Goal: Task Accomplishment & Management: Complete application form

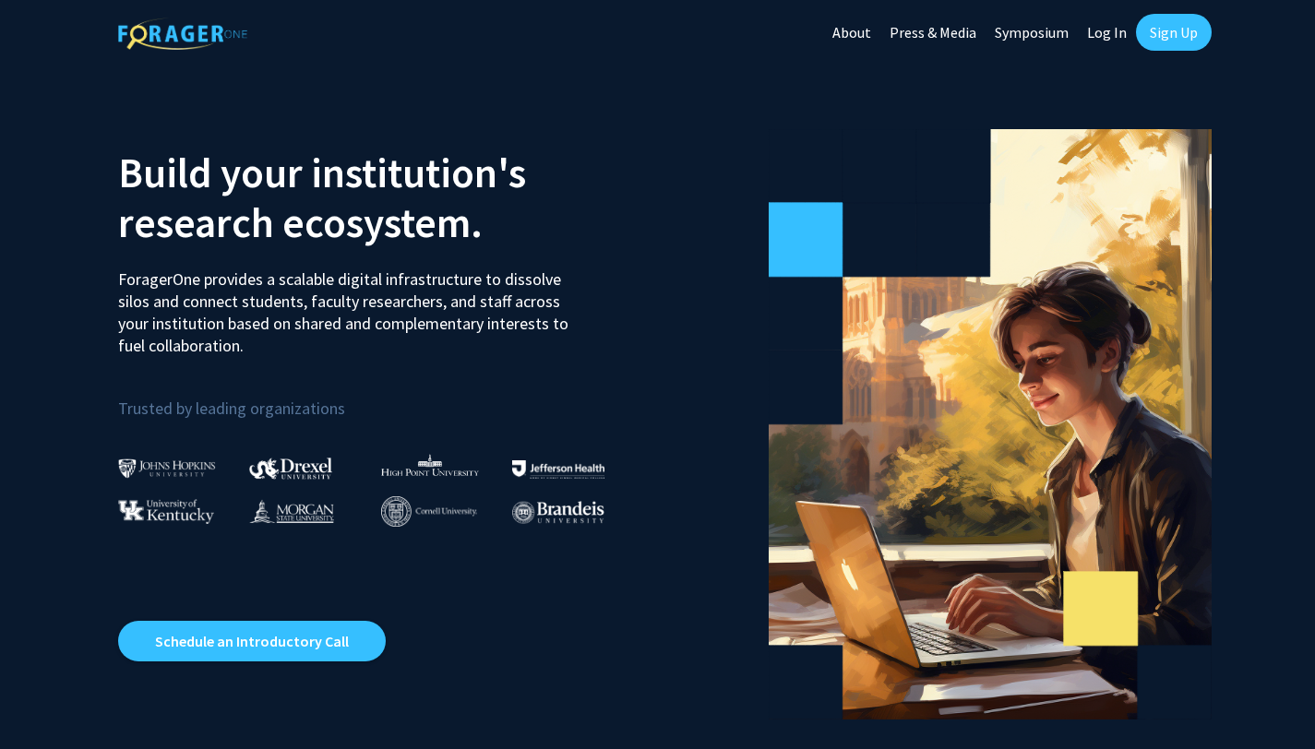
click at [1181, 38] on link "Sign Up" at bounding box center [1174, 32] width 76 height 37
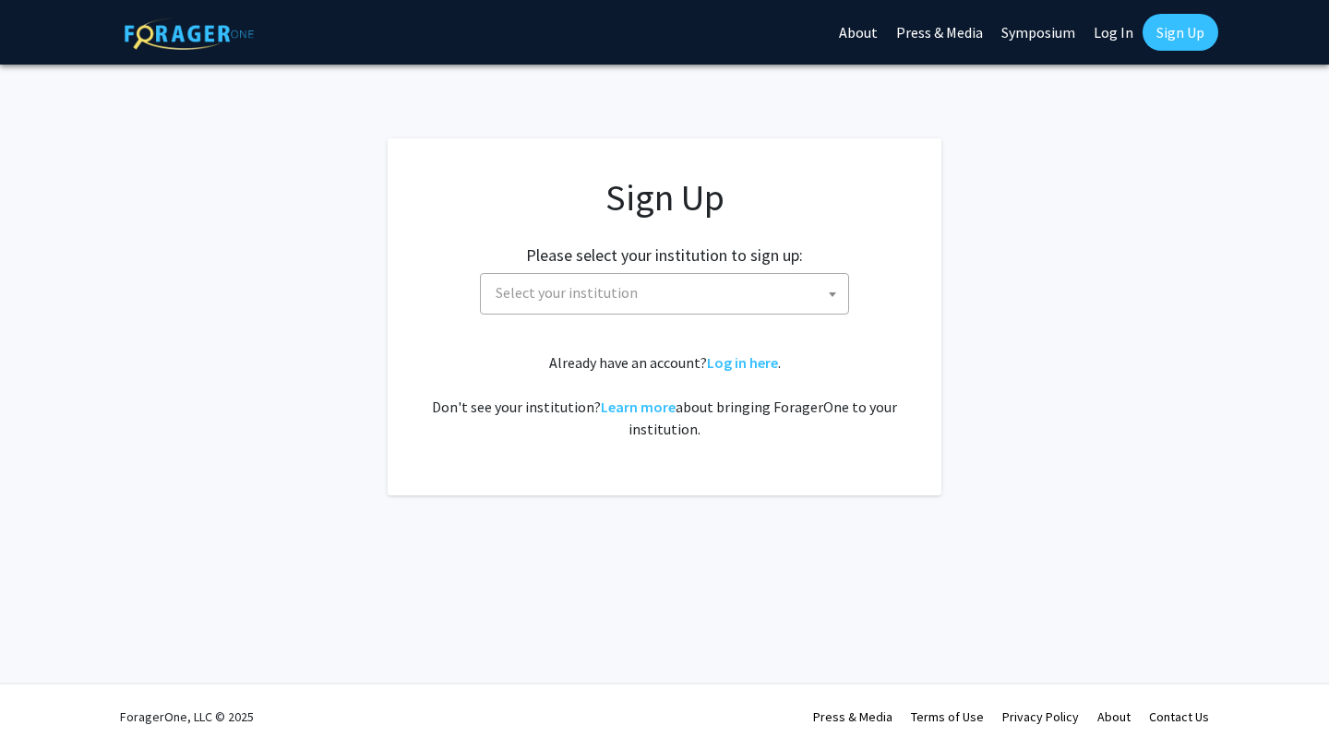
click at [807, 289] on span "Select your institution" at bounding box center [668, 293] width 360 height 38
type input "s"
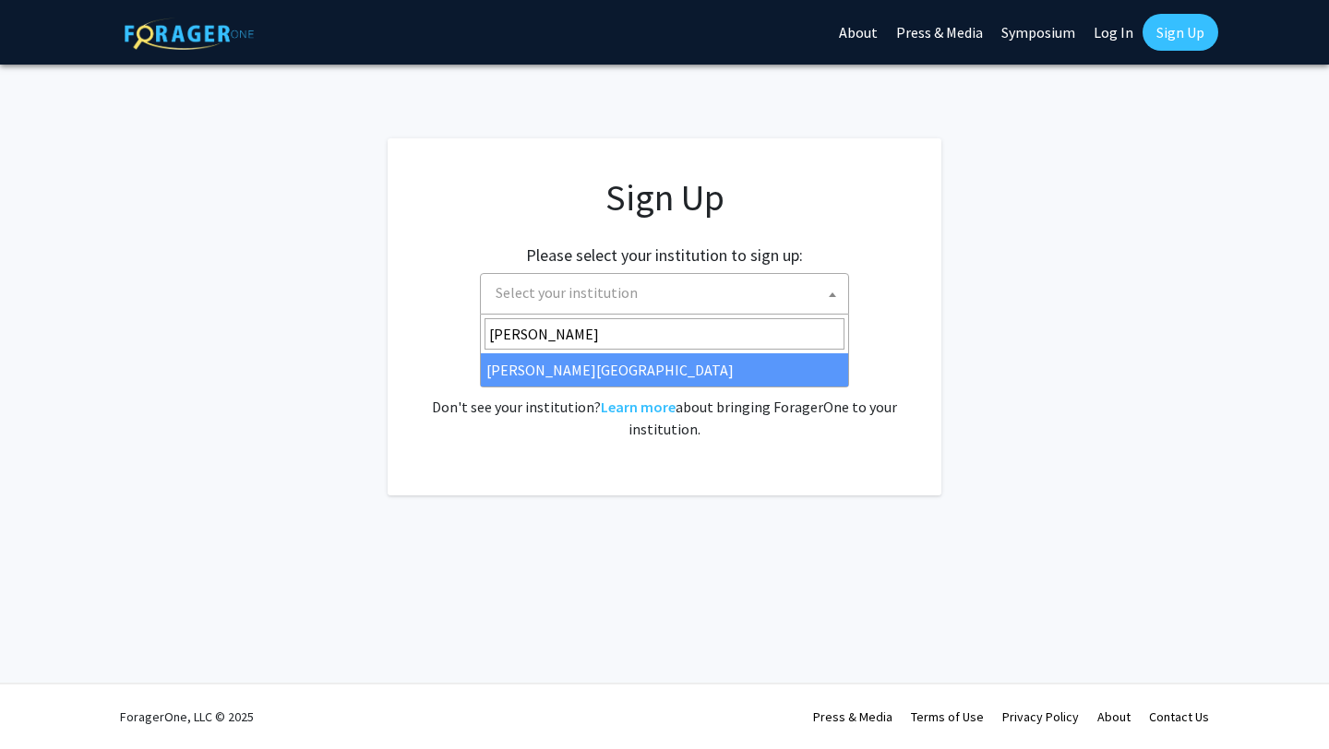
type input "[PERSON_NAME]"
select select "24"
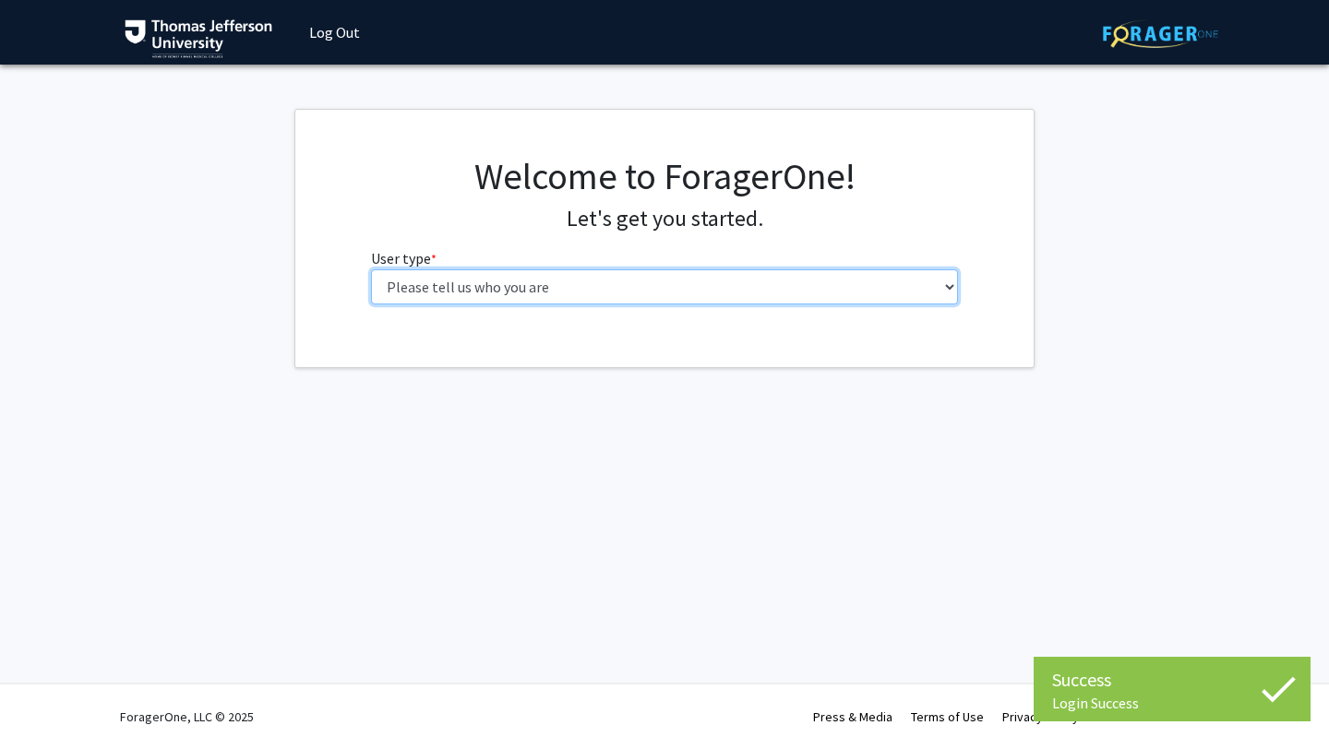
click at [688, 276] on select "Please tell us who you are Undergraduate Student Master's Student Doctoral Cand…" at bounding box center [665, 286] width 588 height 35
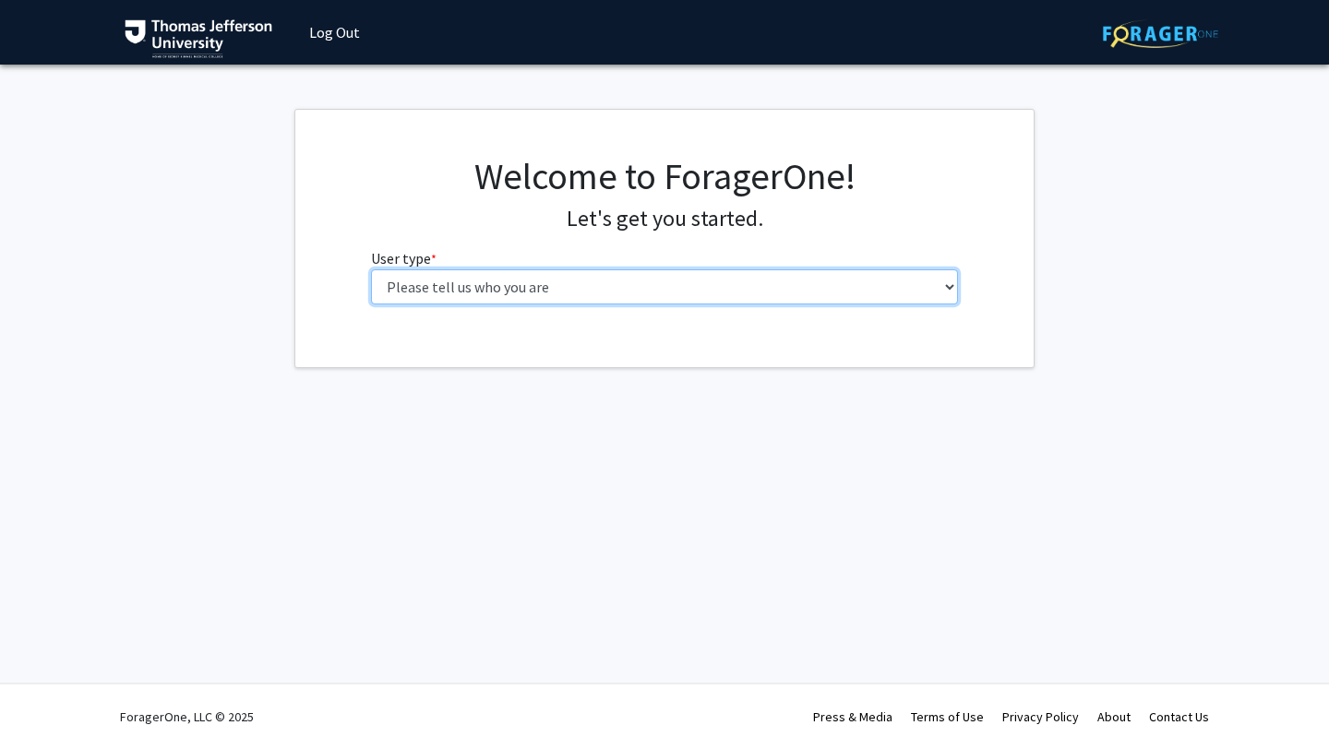
select select "3: doc"
click at [371, 269] on select "Please tell us who you are Undergraduate Student Master's Student Doctoral Cand…" at bounding box center [665, 286] width 588 height 35
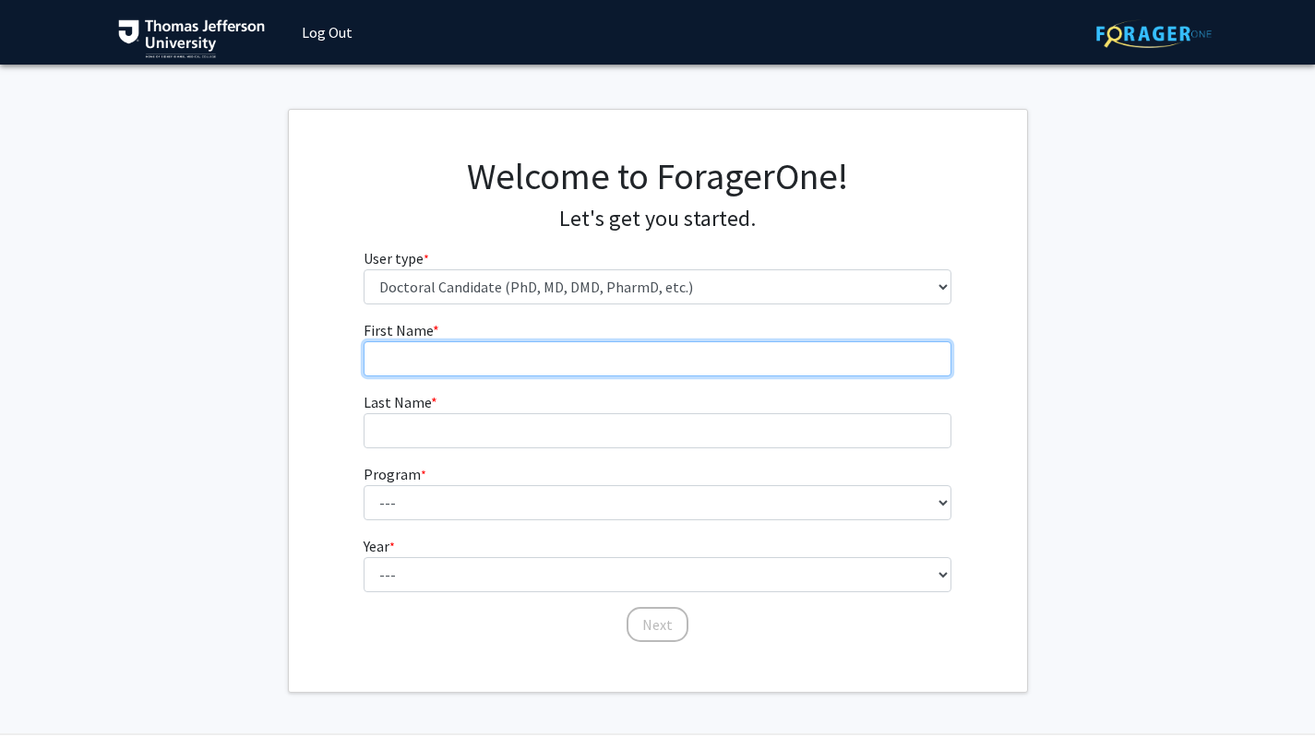
click at [484, 356] on input "First Name * required" at bounding box center [658, 358] width 588 height 35
type input "[PERSON_NAME]"
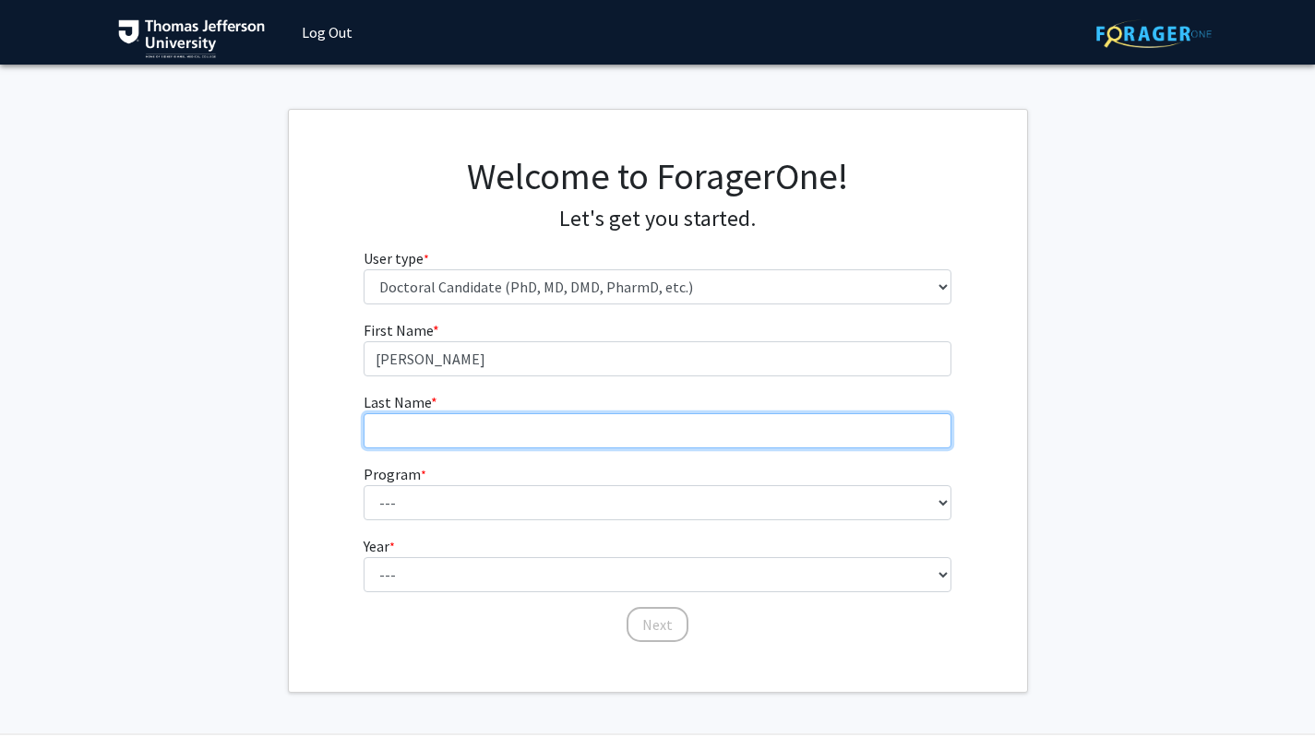
click at [424, 435] on input "Last Name * required" at bounding box center [658, 430] width 588 height 35
type input "[PERSON_NAME]"
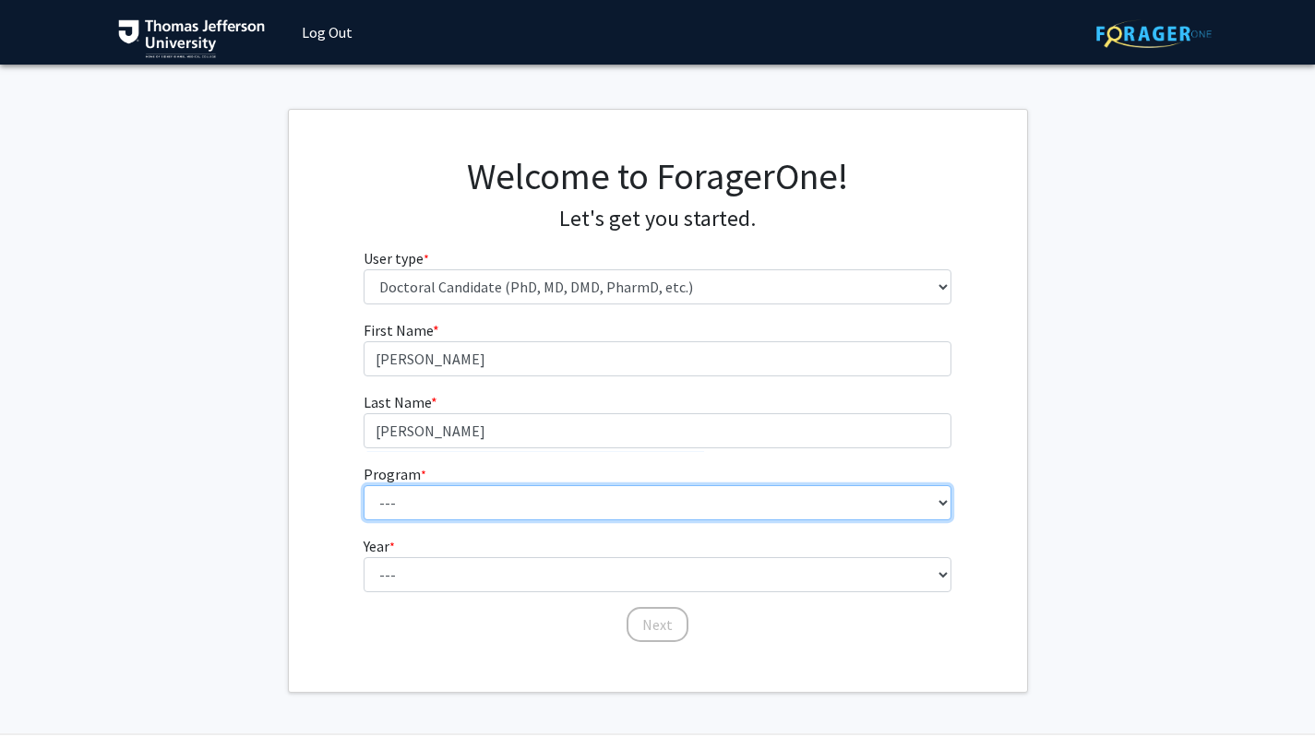
click at [421, 502] on select "--- Accelerated 3+3 BS in Health Sciences/Doctor of [MEDICAL_DATA] Accelerated …" at bounding box center [658, 502] width 588 height 35
select select "35: 815"
click at [364, 485] on select "--- Accelerated 3+3 BS in Health Sciences/Doctor of [MEDICAL_DATA] Accelerated …" at bounding box center [658, 502] width 588 height 35
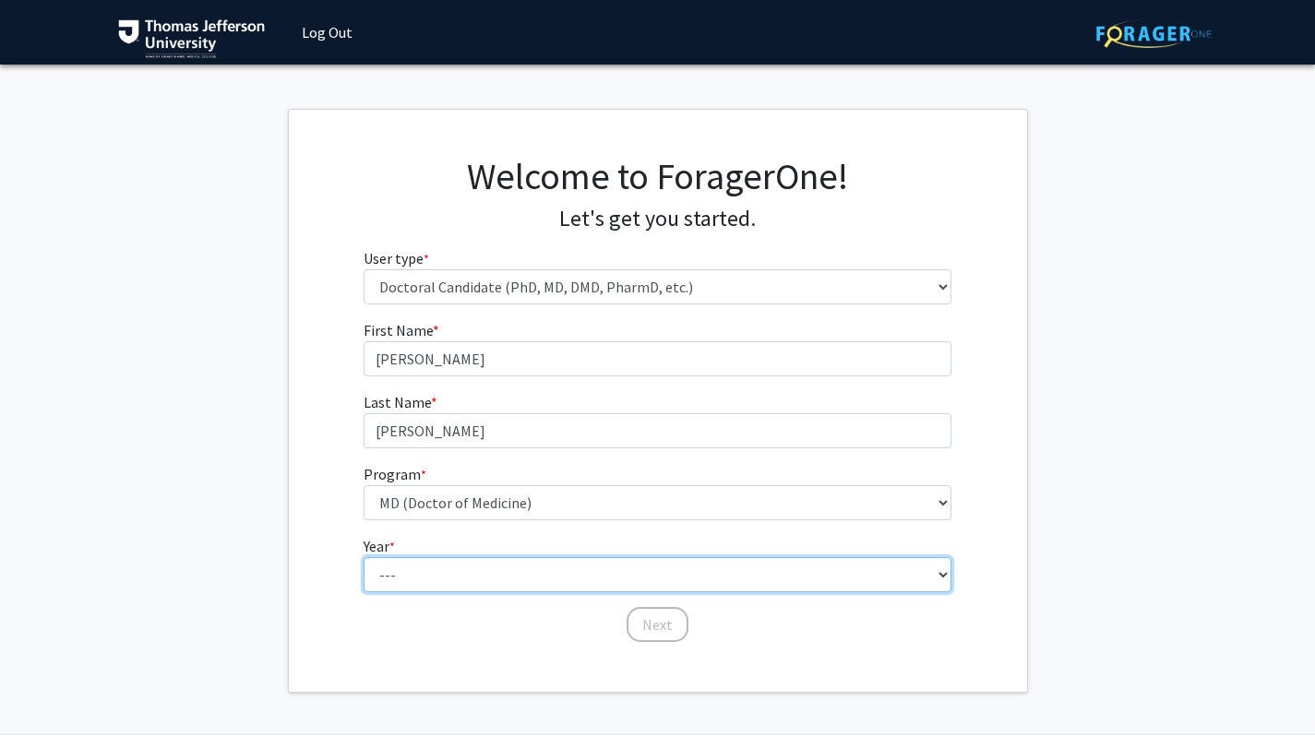
click at [446, 572] on select "--- First Year Second Year Third Year Fourth Year Fifth Year Sixth Year Seventh…" at bounding box center [658, 574] width 588 height 35
select select "1: first_year"
click at [364, 557] on select "--- First Year Second Year Third Year Fourth Year Fifth Year Sixth Year Seventh…" at bounding box center [658, 574] width 588 height 35
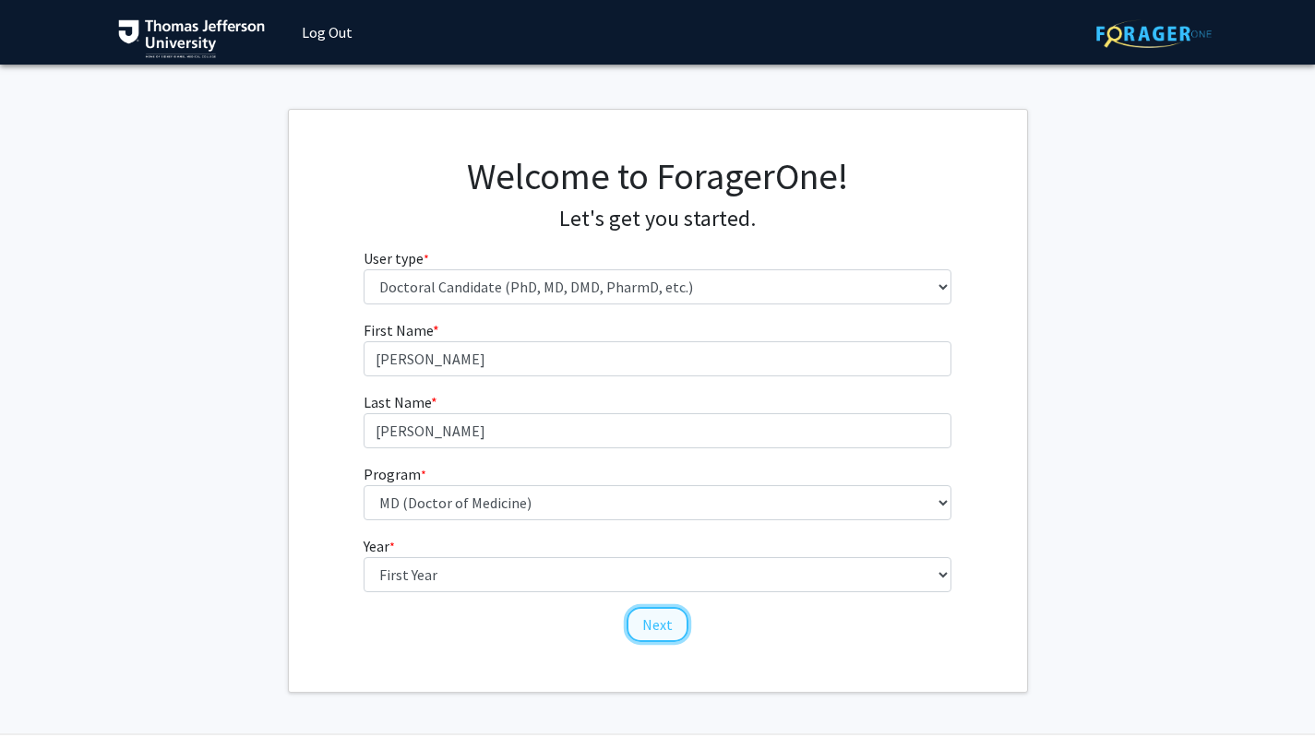
click at [657, 613] on button "Next" at bounding box center [657, 624] width 62 height 35
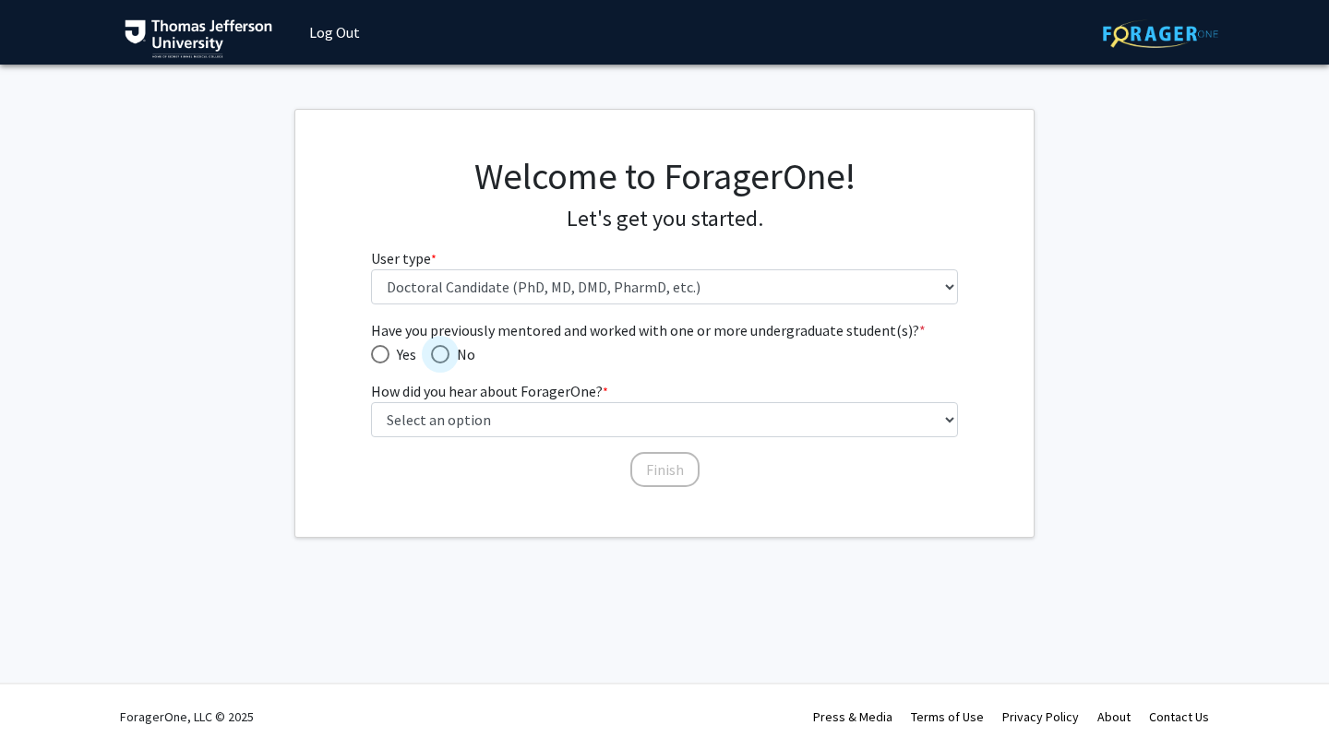
click at [435, 352] on span "Have you previously mentored and worked with one or more undergraduate student(…" at bounding box center [440, 354] width 18 height 18
click at [435, 352] on input "No" at bounding box center [440, 354] width 18 height 18
radio input "true"
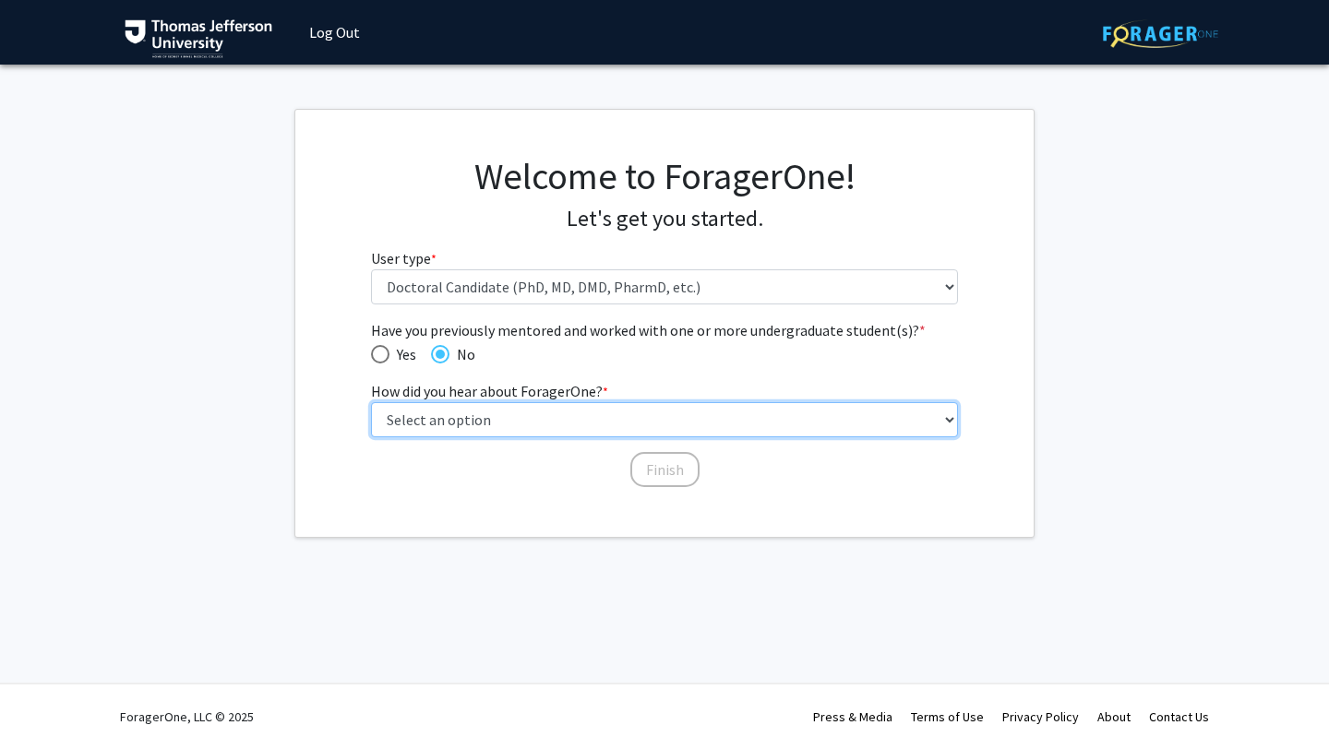
click at [557, 413] on select "Select an option Peer/student recommendation Faculty/staff recommendation Unive…" at bounding box center [665, 419] width 588 height 35
select select "2: faculty_recommendation"
click at [371, 402] on select "Select an option Peer/student recommendation Faculty/staff recommendation Unive…" at bounding box center [665, 419] width 588 height 35
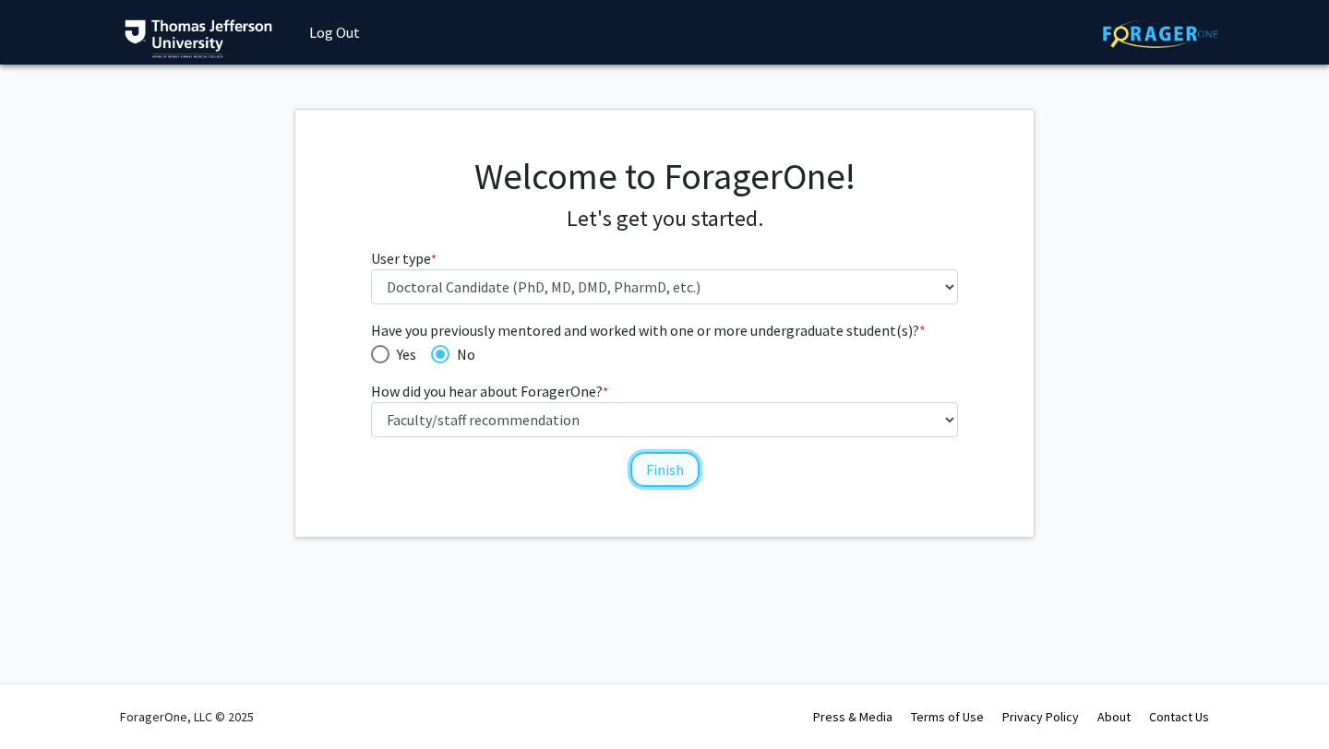
click at [651, 467] on button "Finish" at bounding box center [664, 469] width 69 height 35
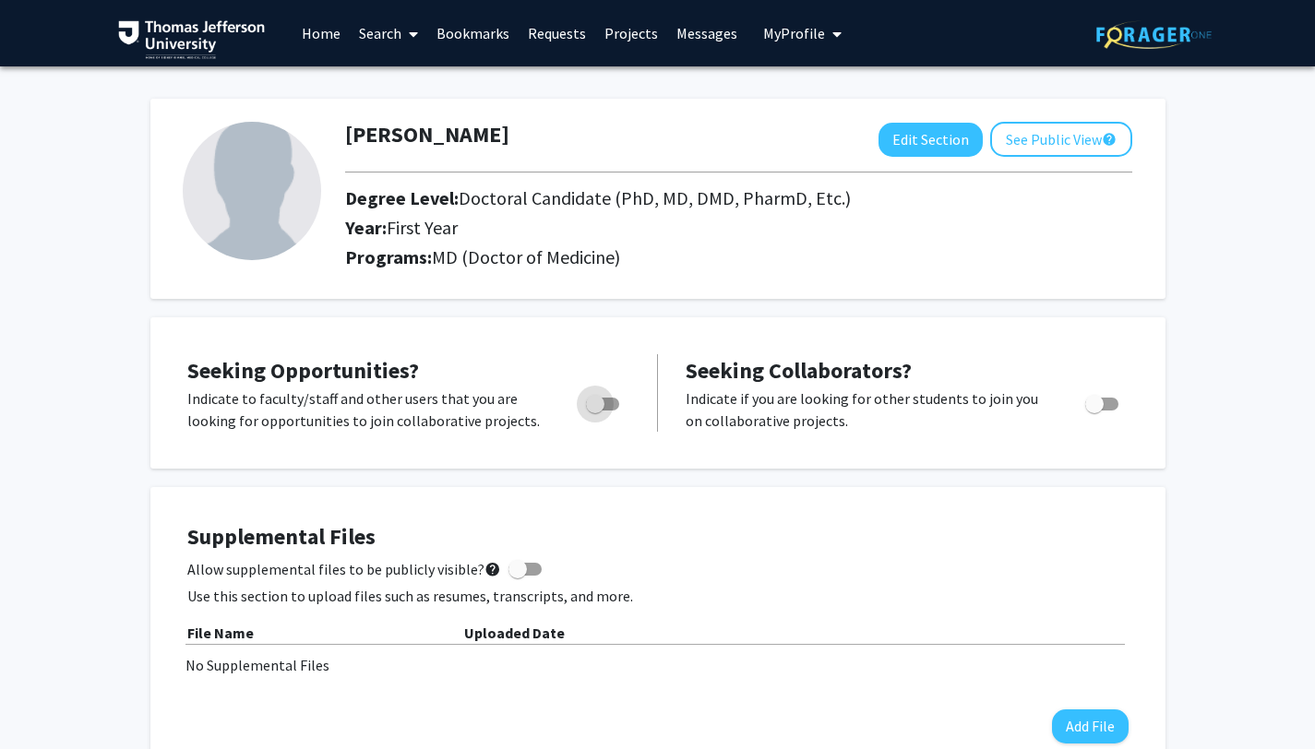
click at [602, 398] on span "Toggle" at bounding box center [595, 404] width 18 height 18
click at [595, 411] on input "Are you actively seeking opportunities?" at bounding box center [594, 411] width 1 height 1
checkbox input "true"
click at [626, 33] on link "Projects" at bounding box center [631, 33] width 72 height 65
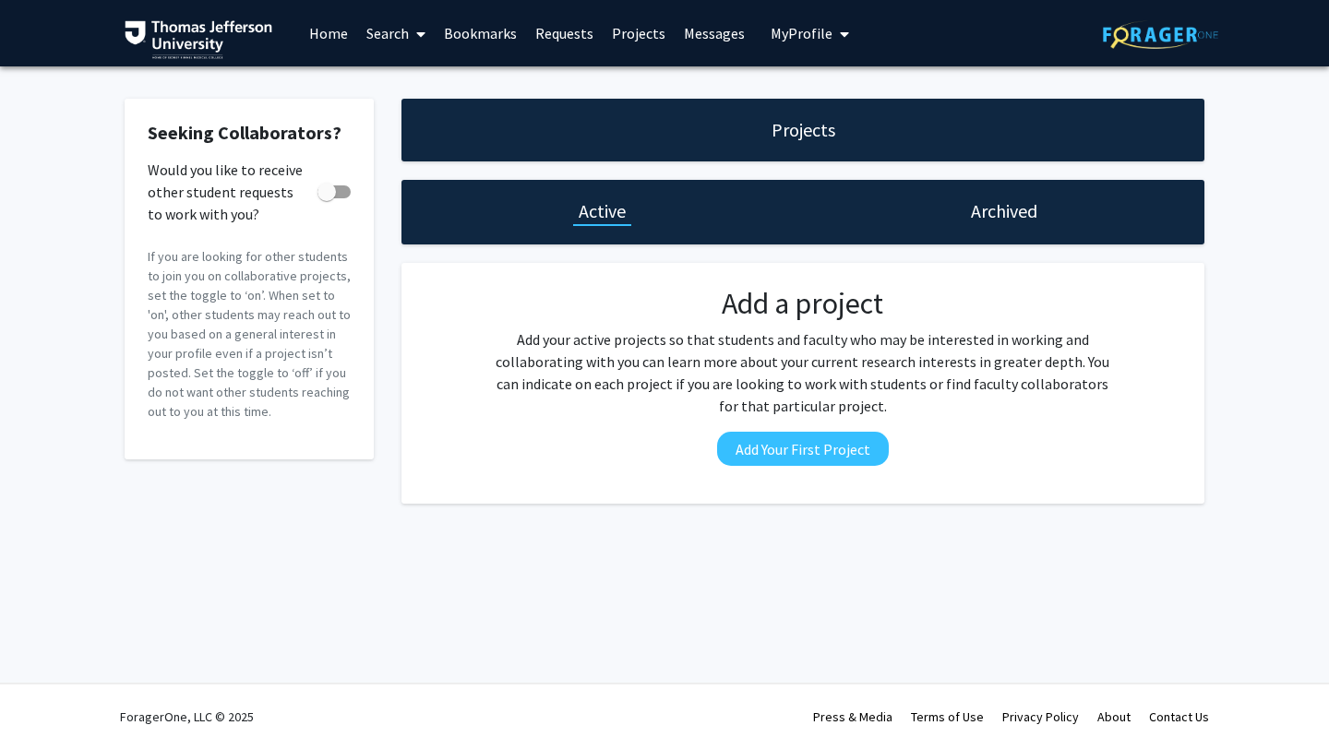
click at [322, 37] on link "Home" at bounding box center [328, 33] width 57 height 65
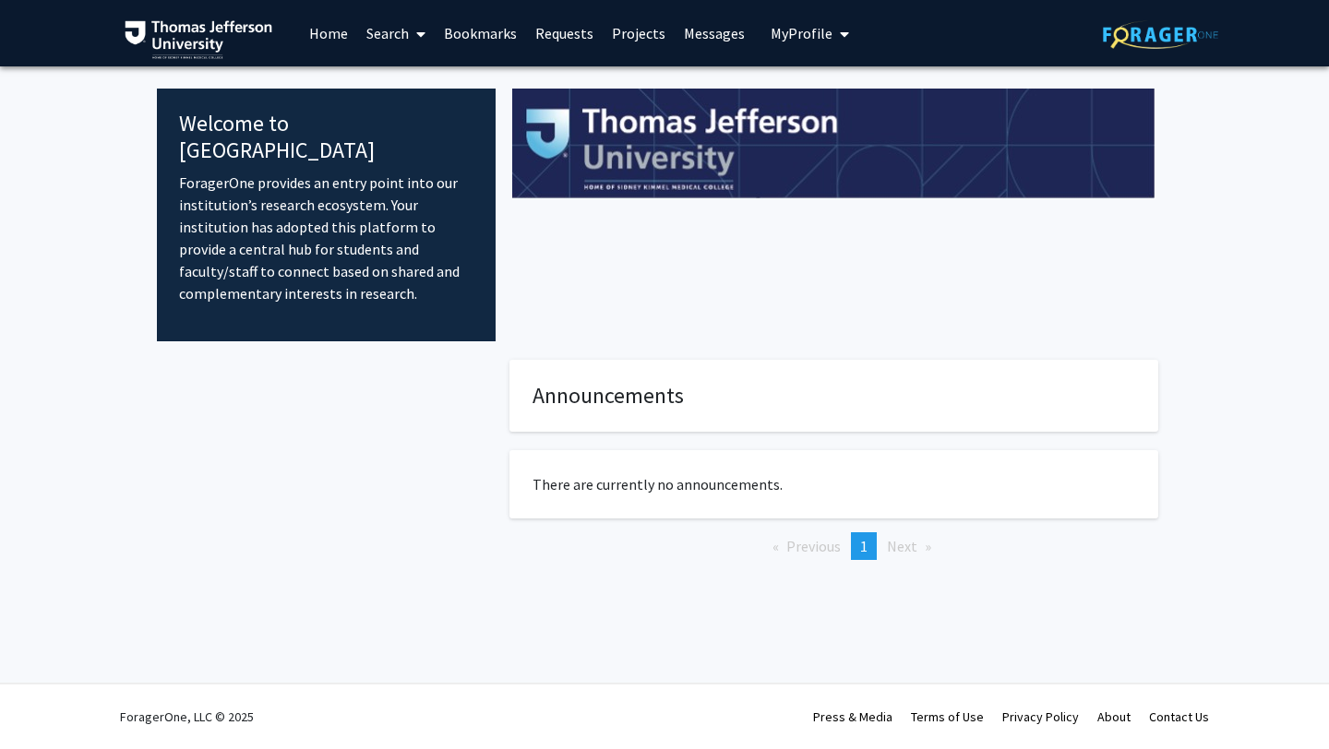
click at [632, 33] on link "Projects" at bounding box center [638, 33] width 72 height 65
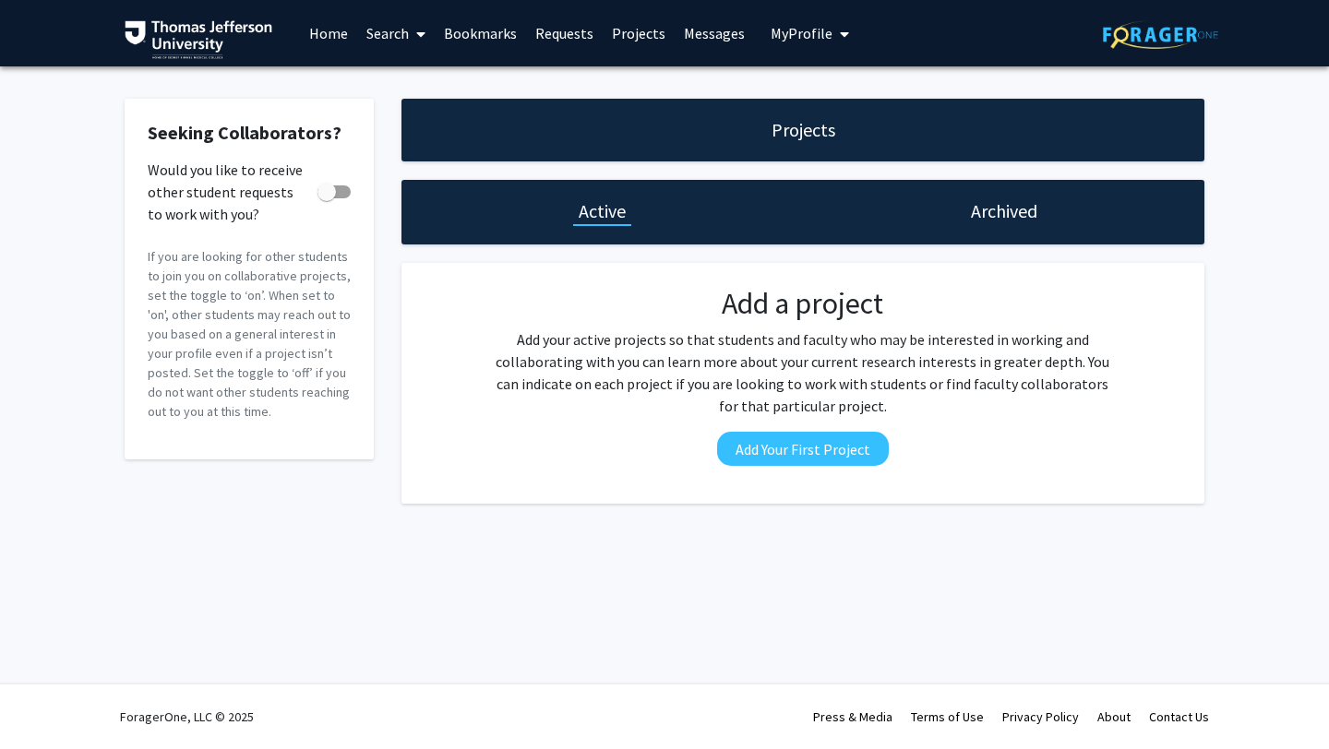
click at [713, 121] on div "Projects" at bounding box center [802, 130] width 803 height 63
click at [776, 136] on h1 "Projects" at bounding box center [803, 130] width 64 height 26
click at [770, 451] on button "Add Your First Project" at bounding box center [803, 449] width 172 height 34
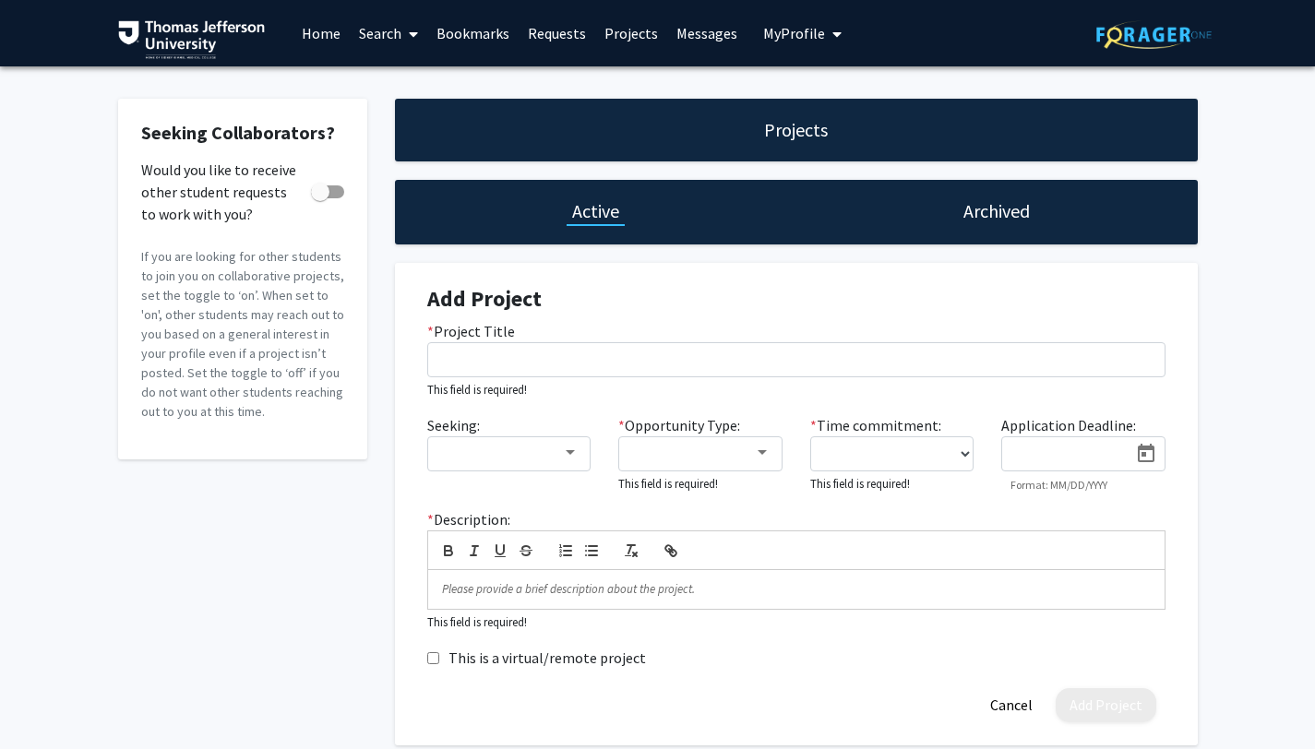
click at [551, 34] on link "Requests" at bounding box center [557, 33] width 77 height 65
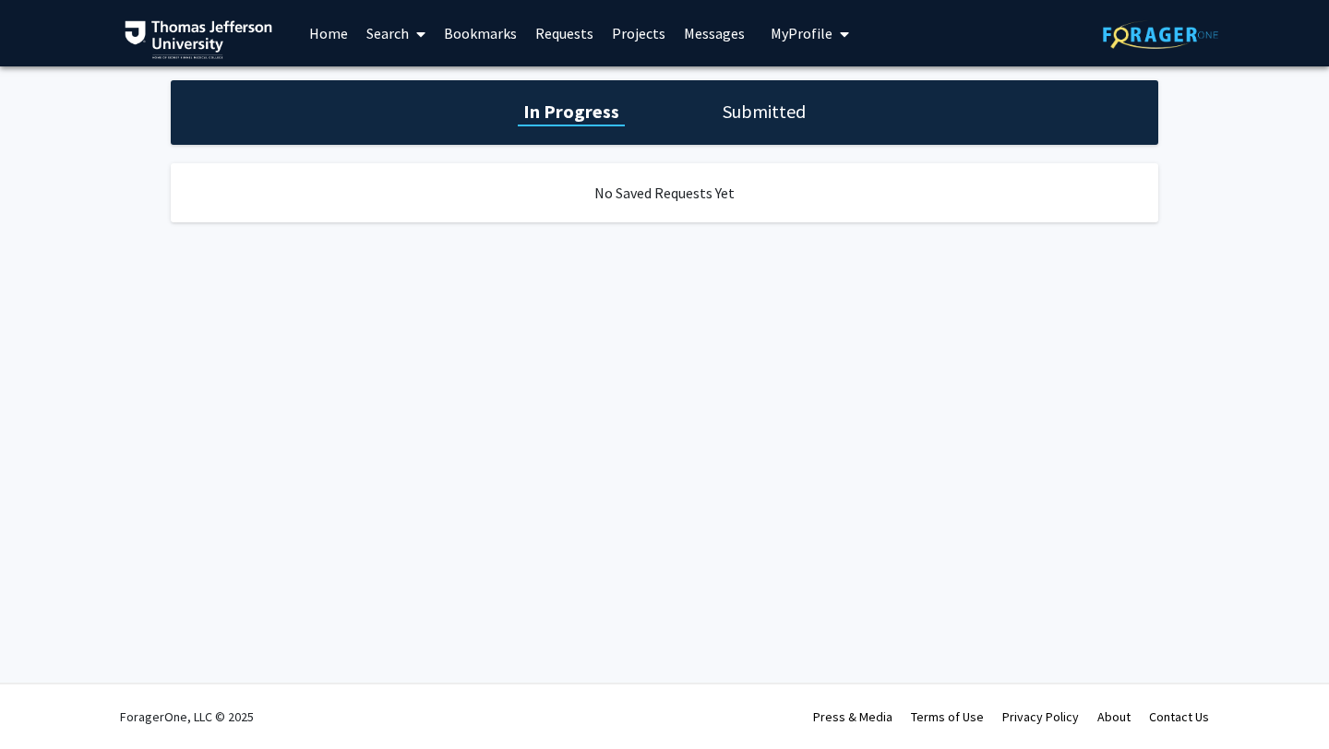
click at [686, 21] on link "Messages" at bounding box center [713, 33] width 79 height 65
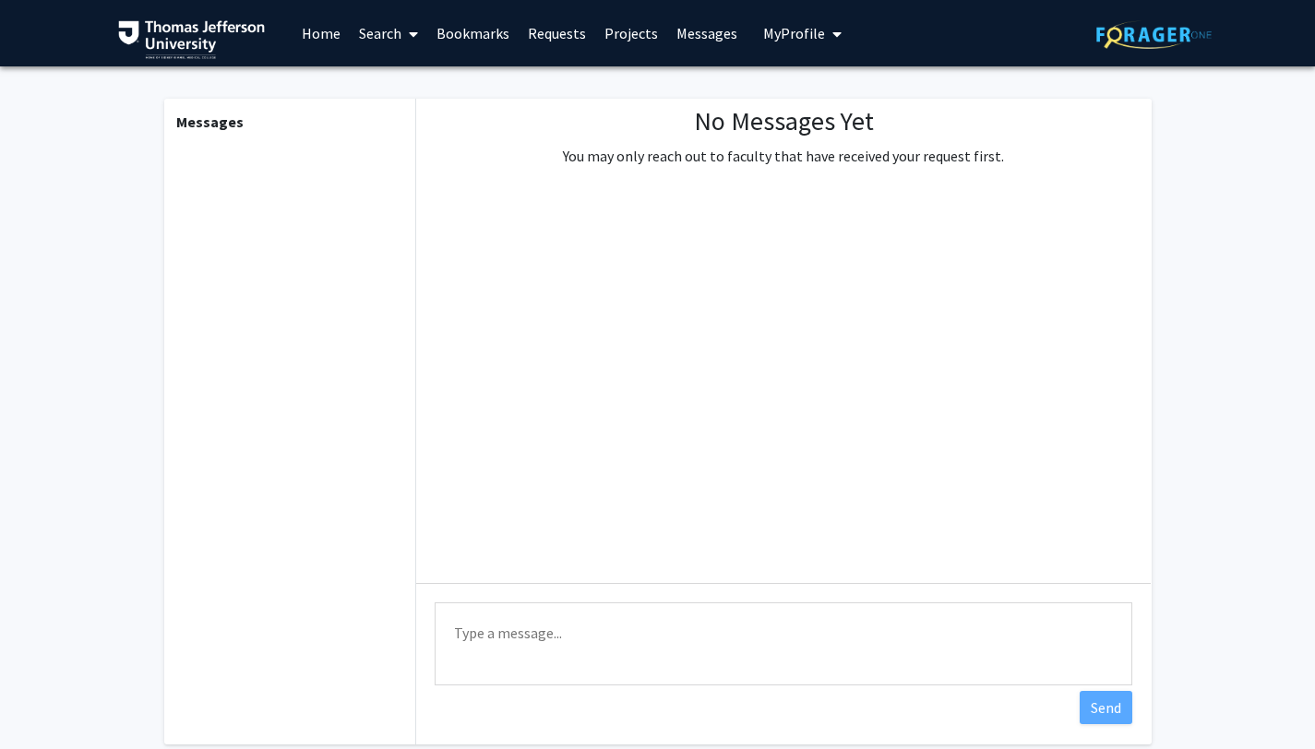
click at [804, 28] on span "My Profile" at bounding box center [794, 33] width 62 height 18
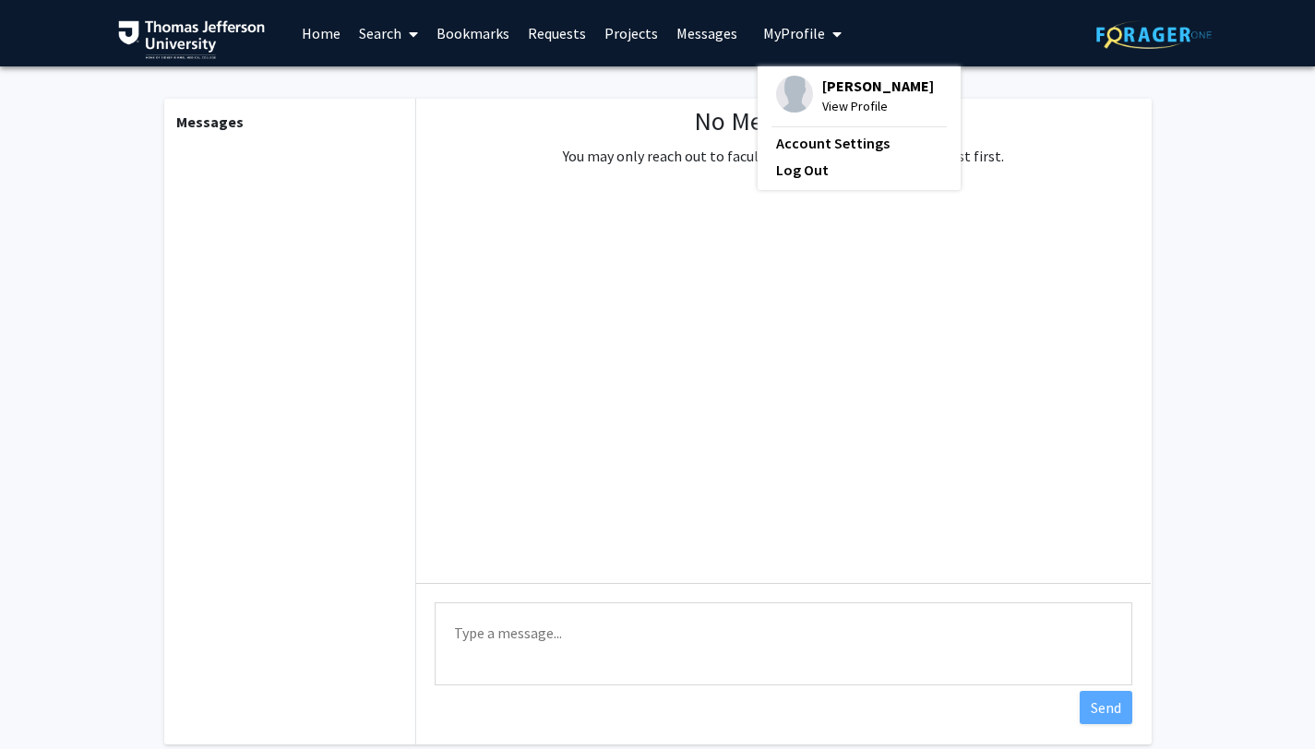
click at [372, 34] on link "Search" at bounding box center [389, 33] width 78 height 65
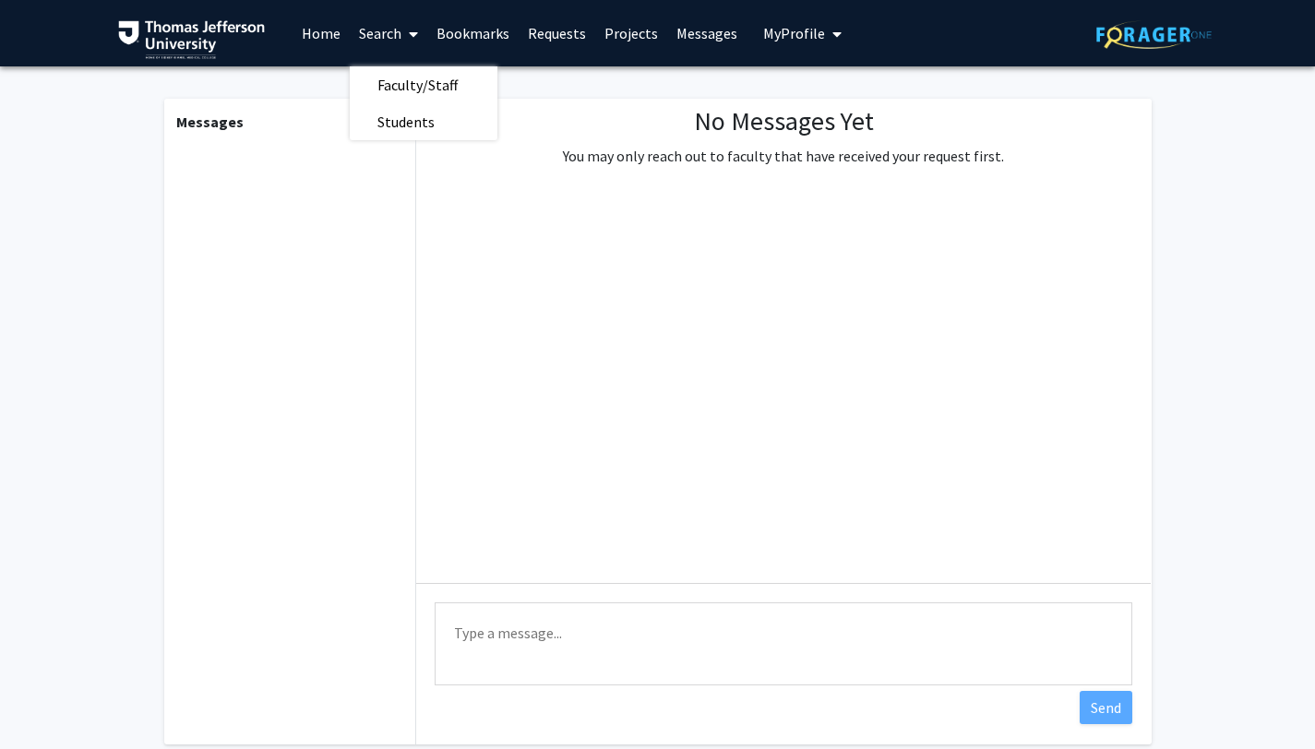
click at [159, 256] on div "Messages No Messages Yet You may only reach out to faculty that have received y…" at bounding box center [658, 422] width 1020 height 646
